Goal: Information Seeking & Learning: Learn about a topic

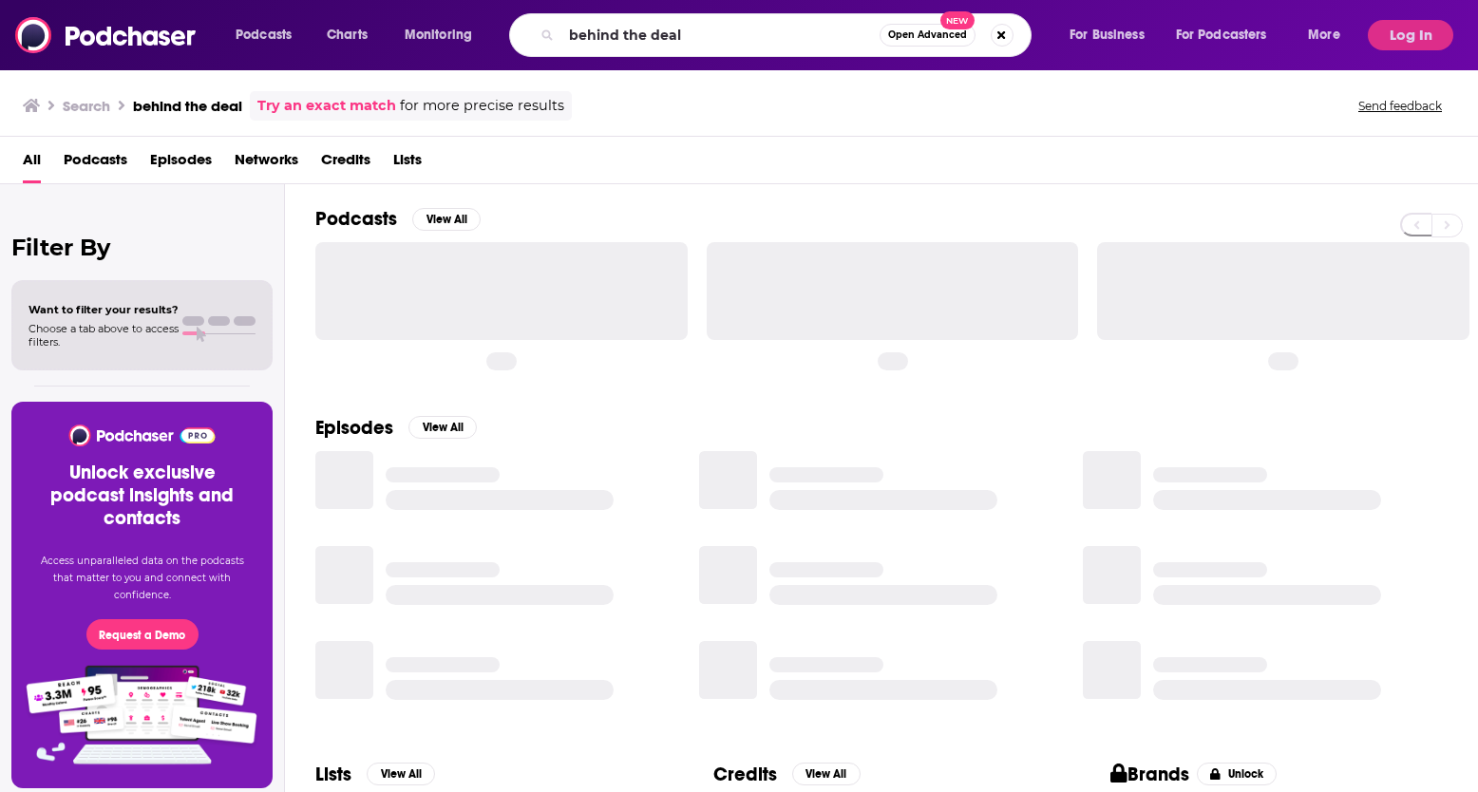
click at [640, 31] on input "behind the deal" at bounding box center [720, 35] width 318 height 30
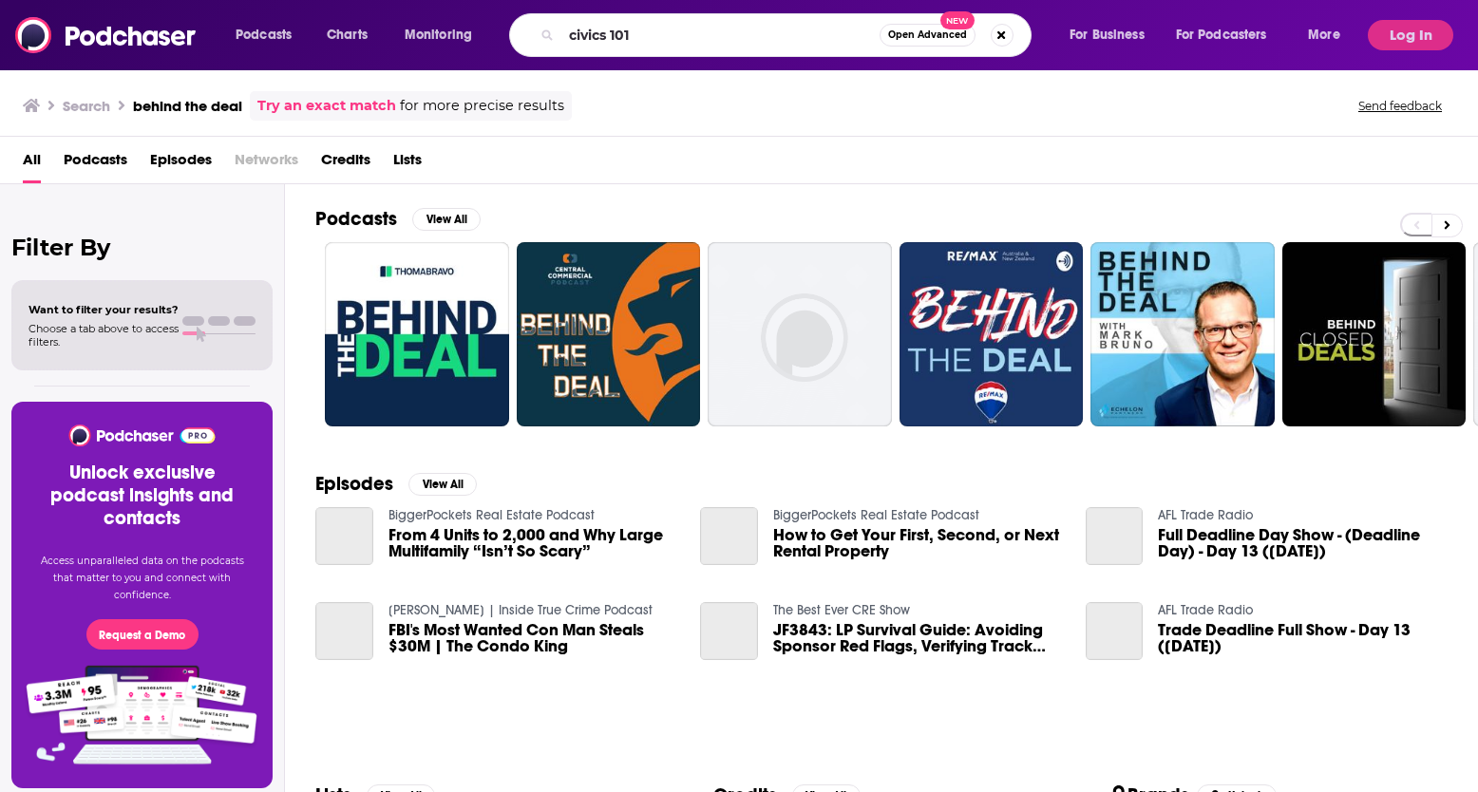
type input "civics 101"
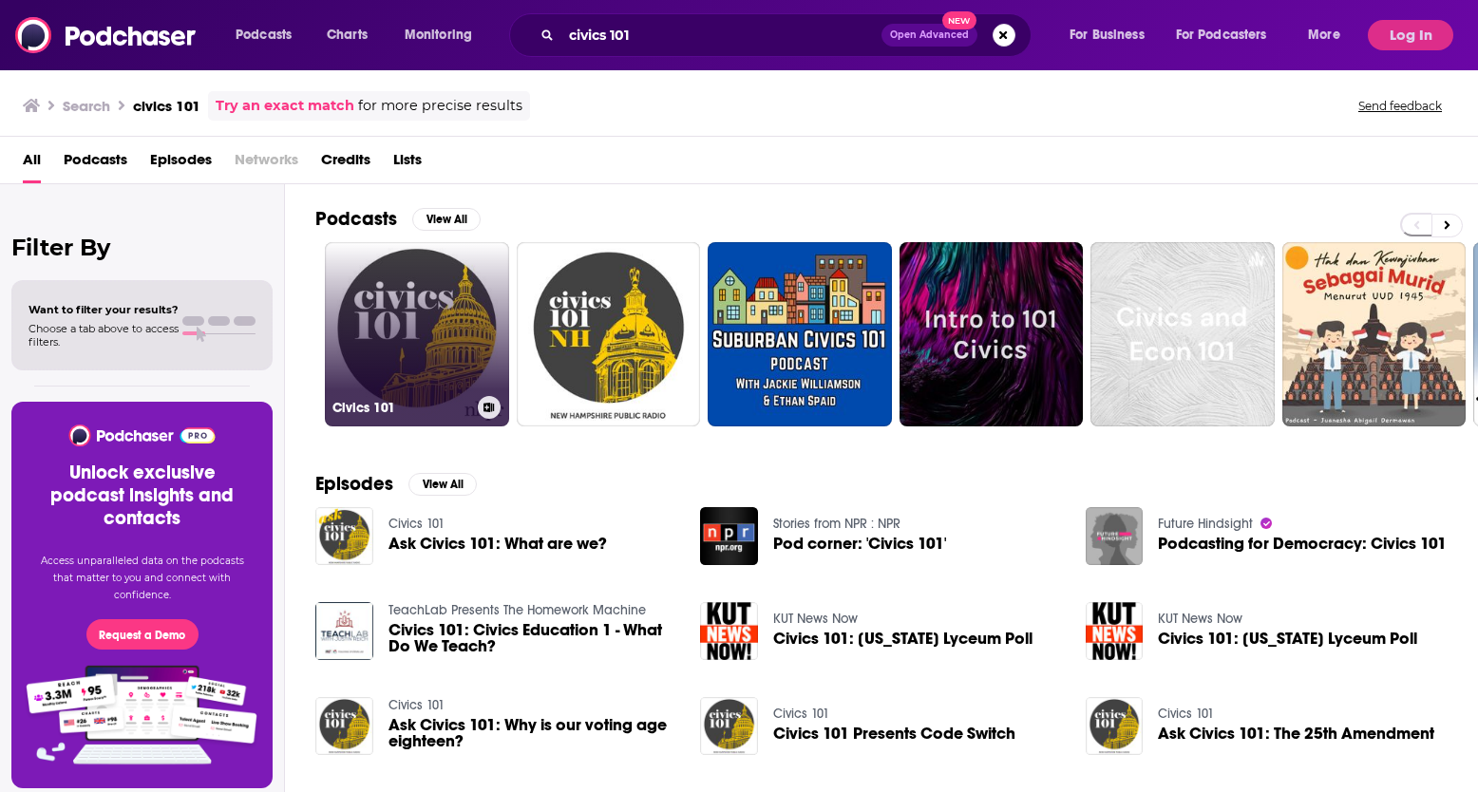
click at [388, 264] on link "Civics 101" at bounding box center [417, 334] width 184 height 184
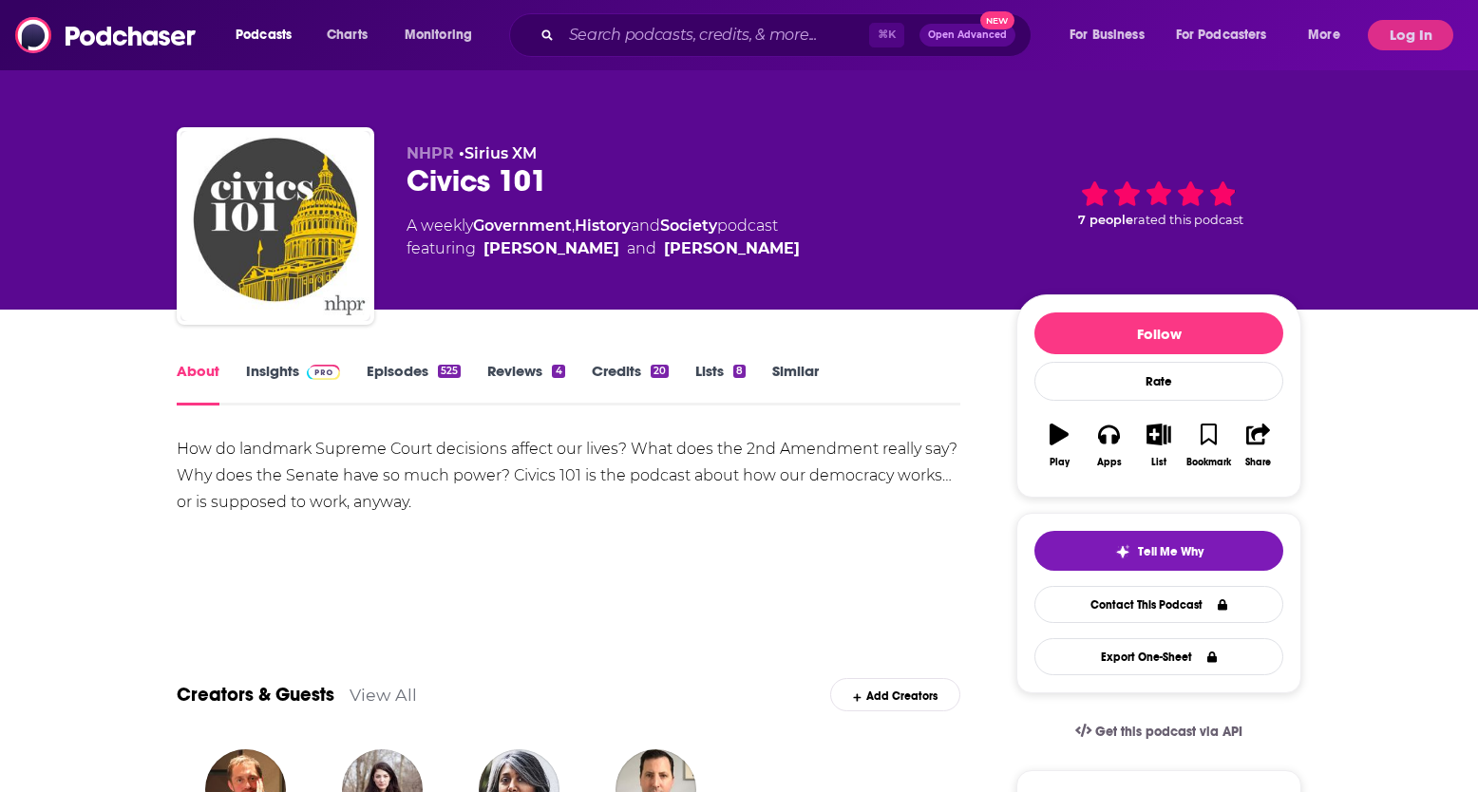
click at [284, 371] on link "Insights" at bounding box center [293, 384] width 94 height 44
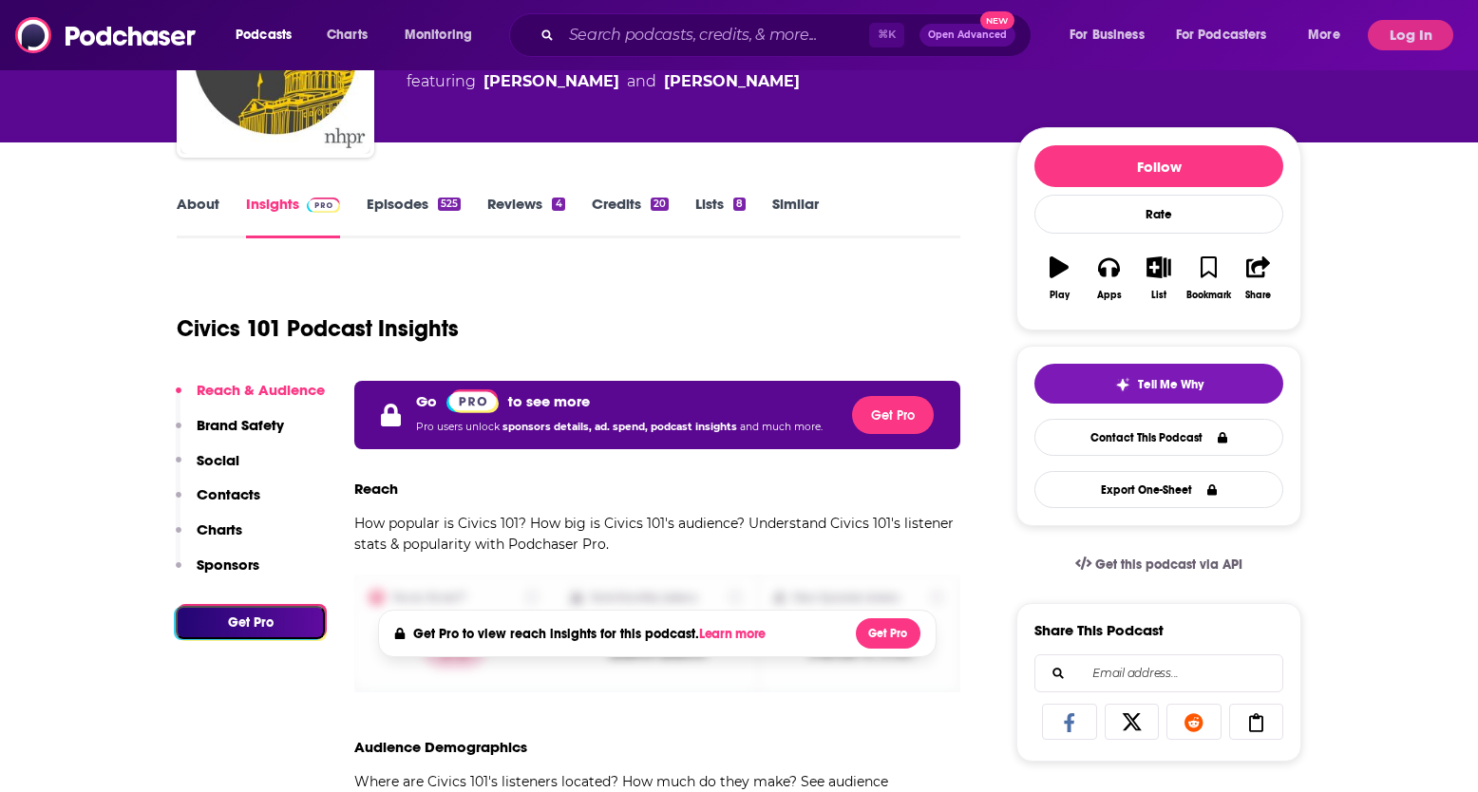
scroll to position [131, 0]
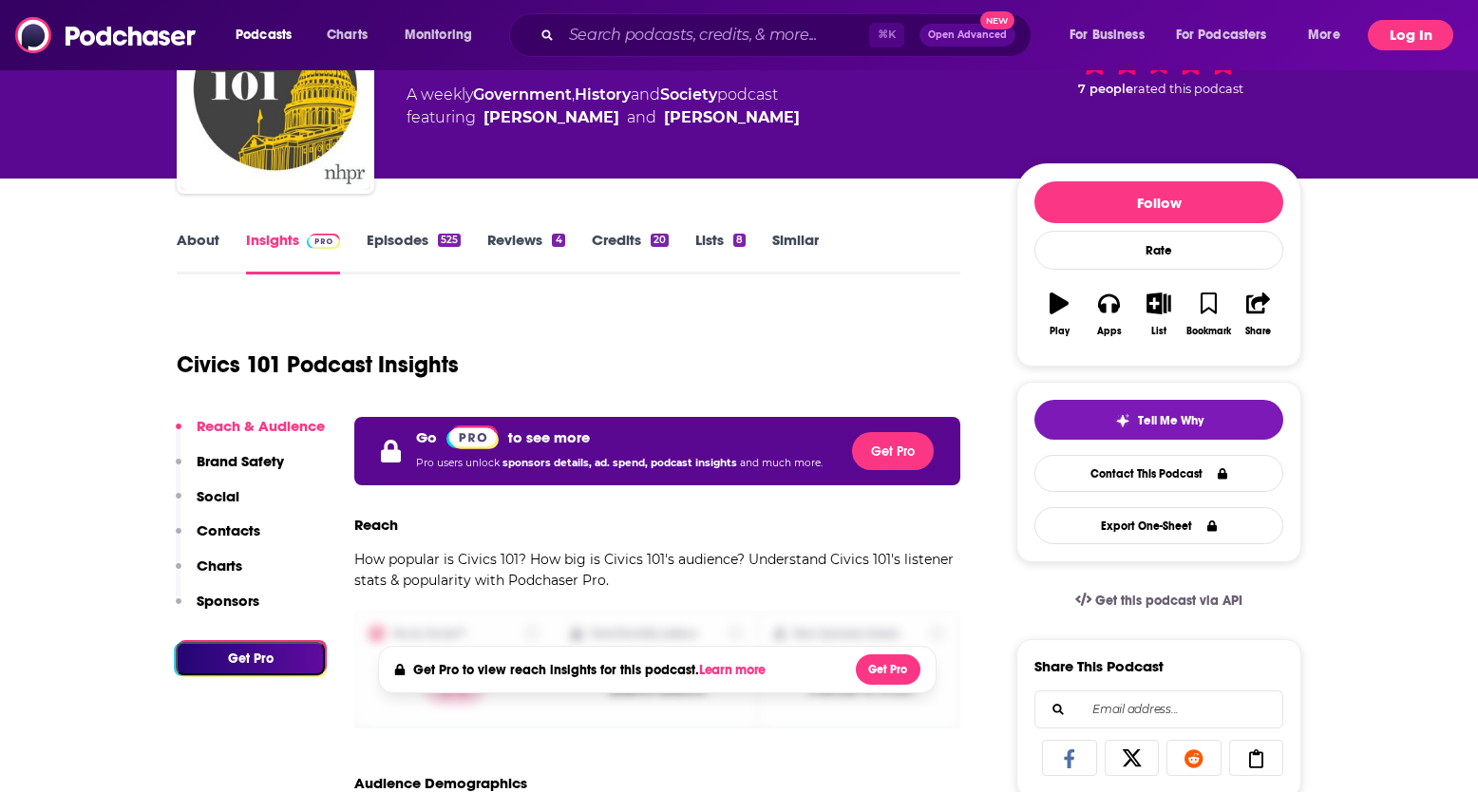
click at [1418, 29] on button "Log In" at bounding box center [1409, 35] width 85 height 30
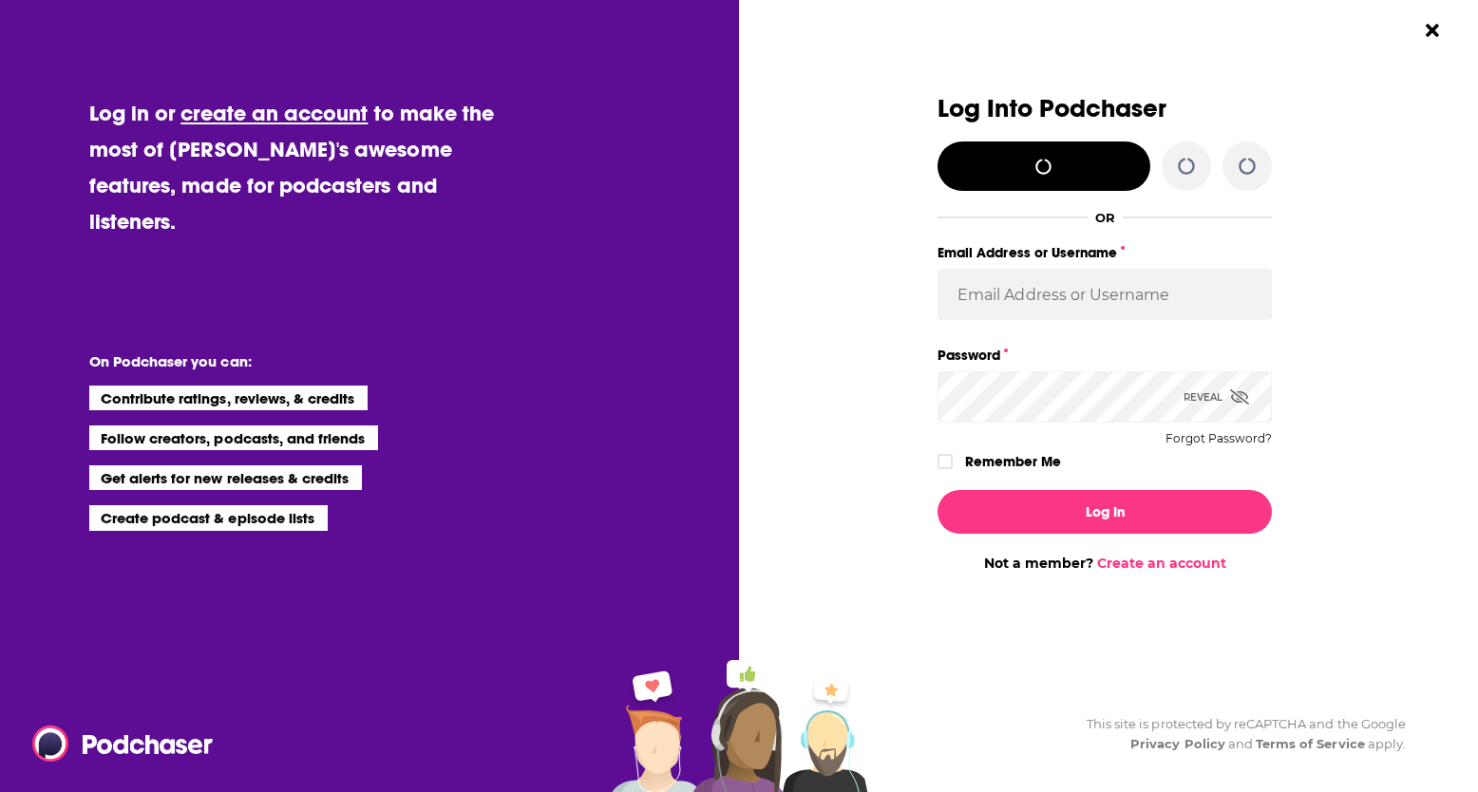
scroll to position [0, 0]
click at [1084, 287] on input "Email Address or Username" at bounding box center [1104, 294] width 334 height 51
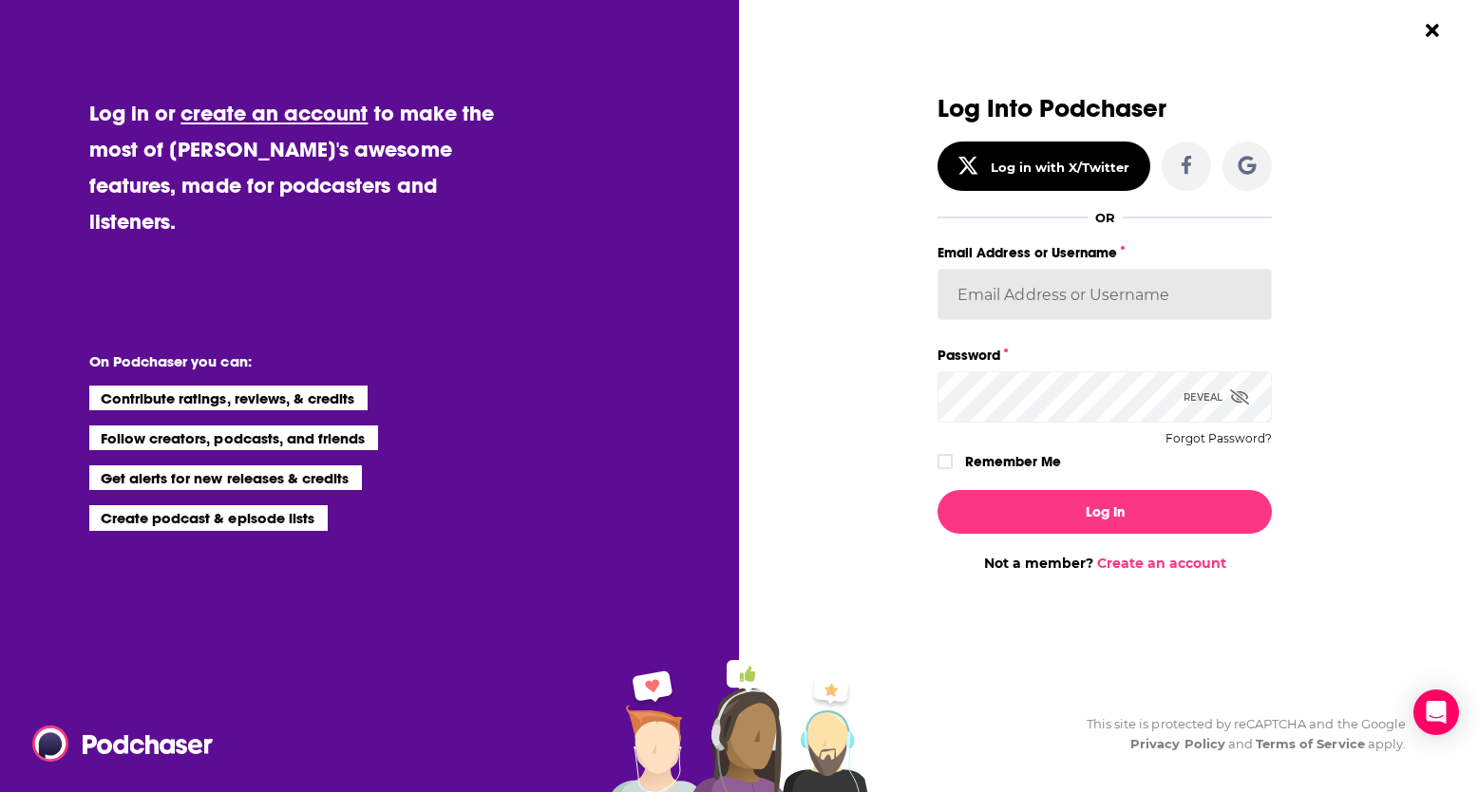
click at [1051, 288] on input "Email Address or Username" at bounding box center [1104, 294] width 334 height 51
type input "l"
type input "[EMAIL_ADDRESS][DOMAIN_NAME]"
click at [937, 490] on button "Log In" at bounding box center [1104, 512] width 334 height 44
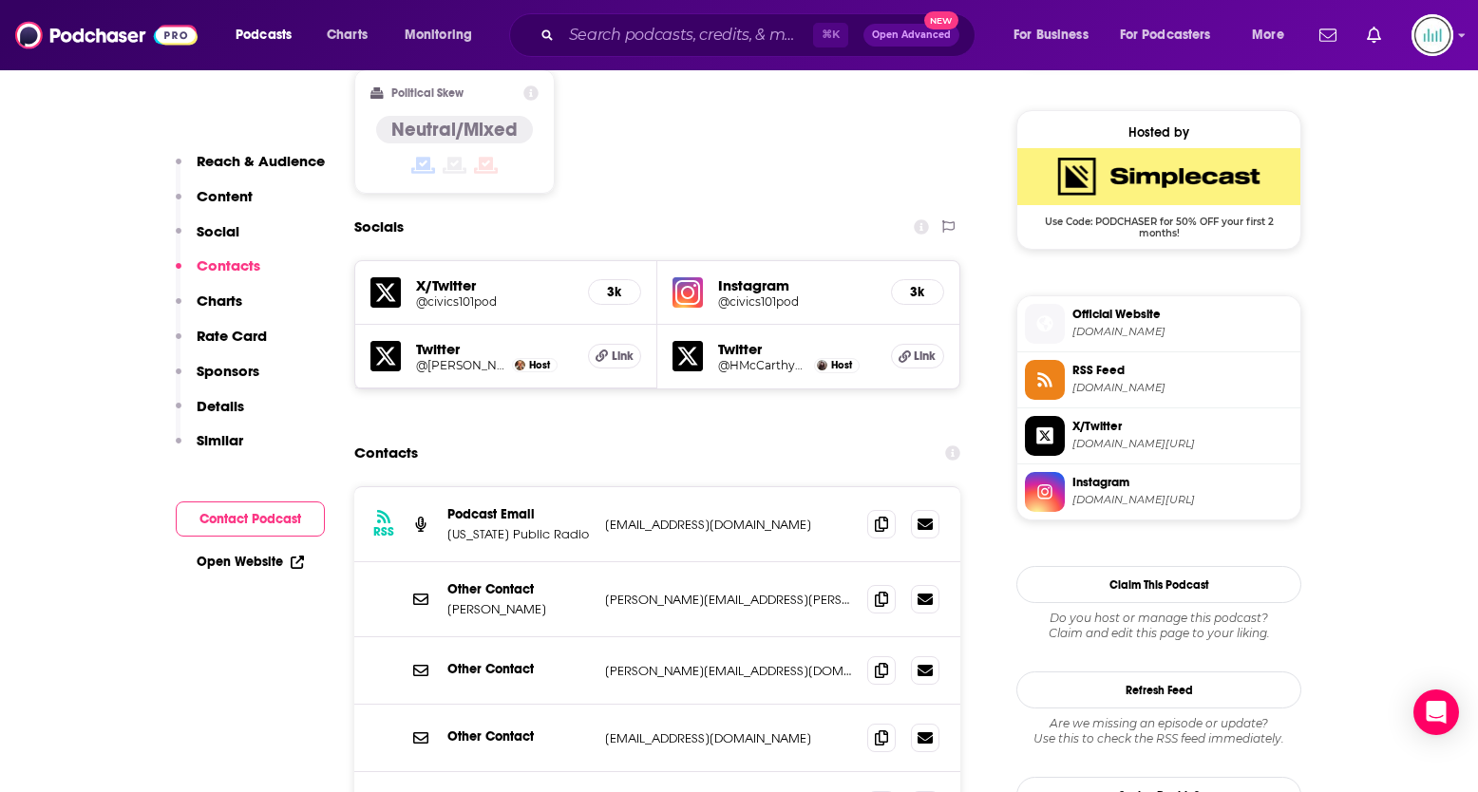
scroll to position [1507, 0]
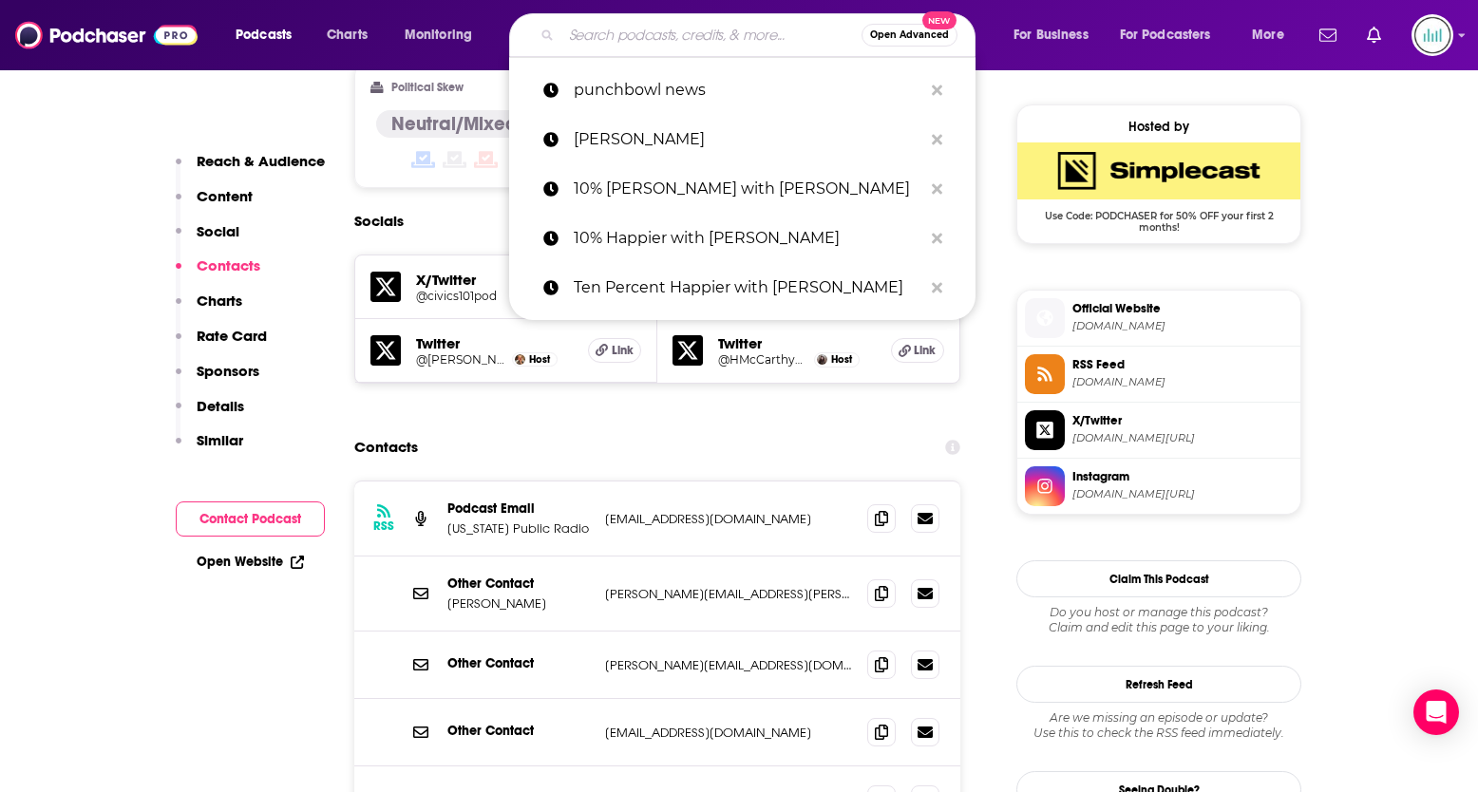
click at [635, 33] on input "Search podcasts, credits, & more..." at bounding box center [711, 35] width 300 height 30
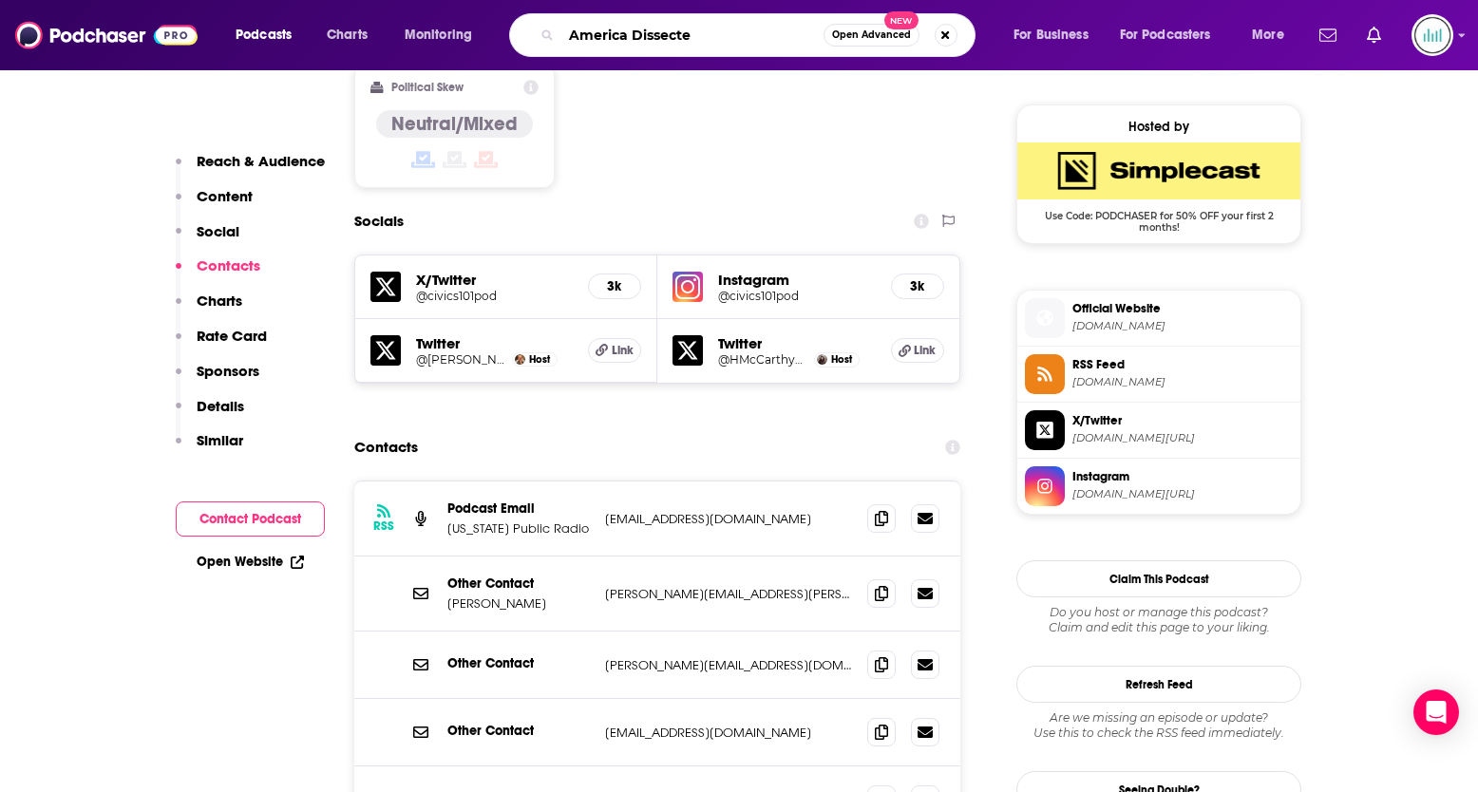
type input "America Dissected"
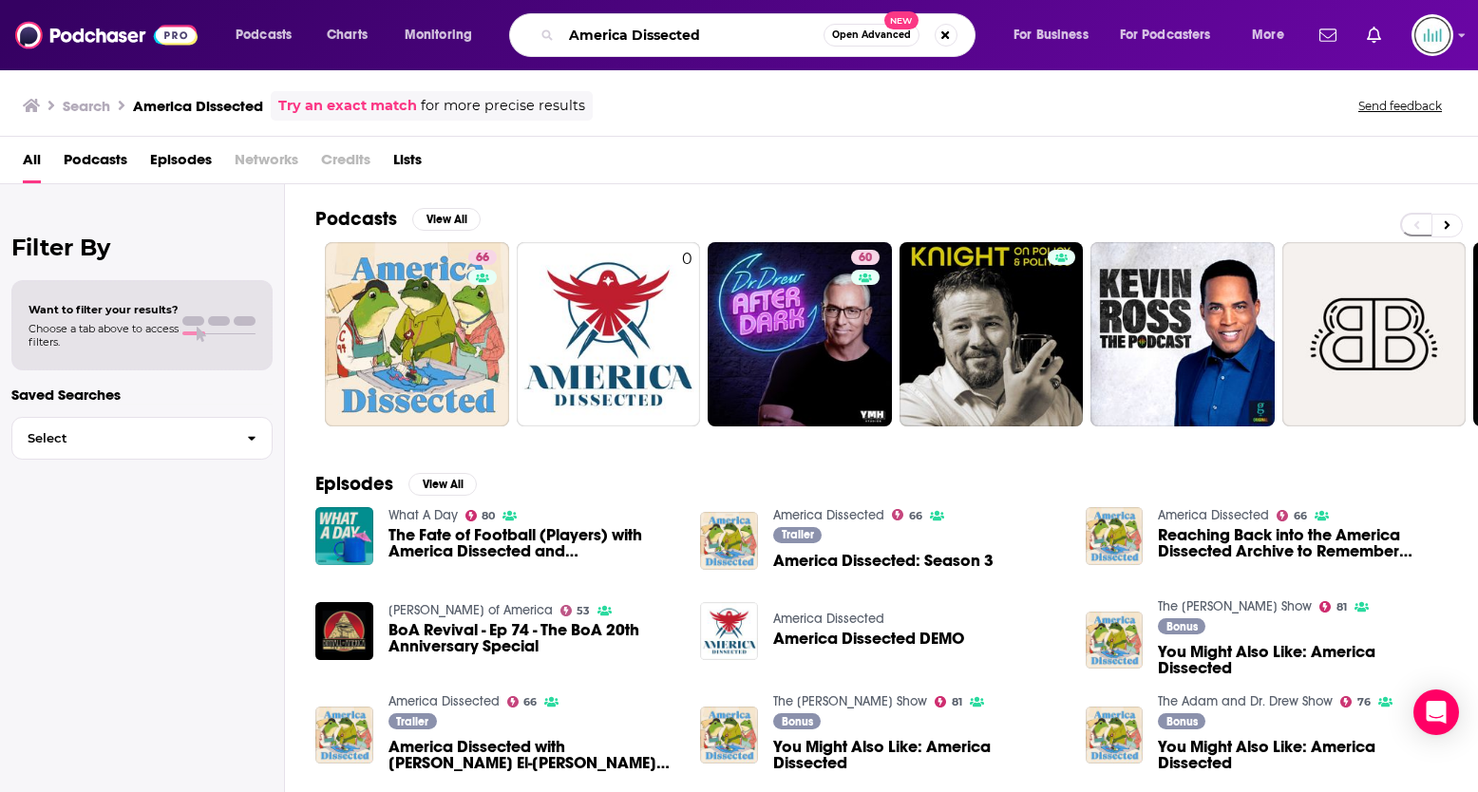
click at [614, 36] on input "America Dissected" at bounding box center [692, 35] width 262 height 30
type input "all in with [PERSON_NAME]"
